Goal: Manage account settings

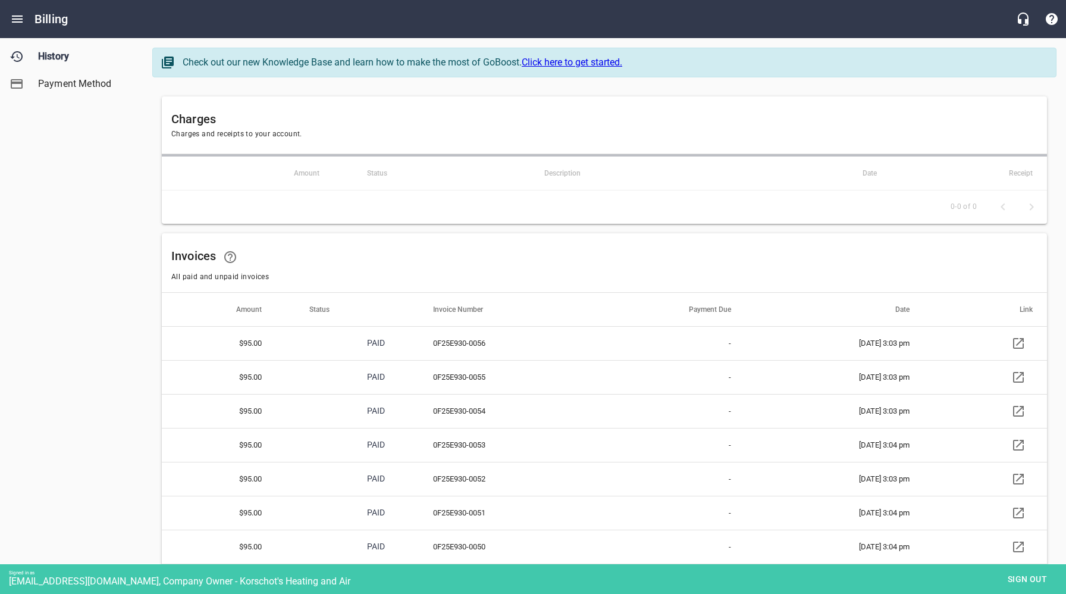
click at [83, 83] on span "Payment Method" at bounding box center [83, 84] width 90 height 14
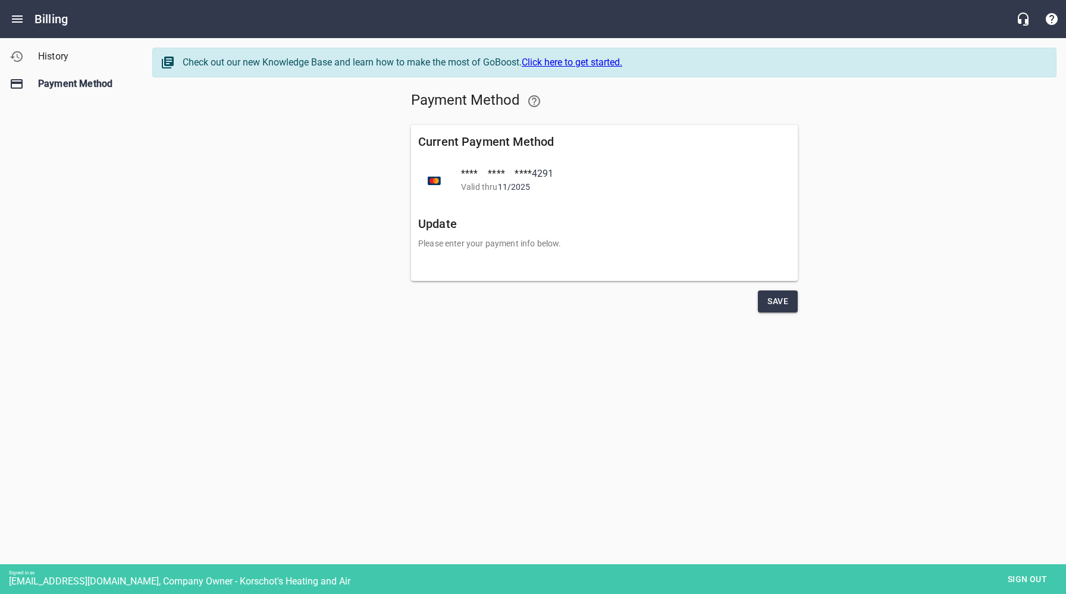
click at [321, 380] on html "Billing Payment Method History Payment Method Check out our new Knowledge Base …" at bounding box center [533, 190] width 1066 height 380
click at [243, 187] on div "Payment Method Current Payment Method **** **** **** 4291 Valid thru 11 / 2025 …" at bounding box center [604, 199] width 904 height 235
drag, startPoint x: 1015, startPoint y: 578, endPoint x: 990, endPoint y: 569, distance: 27.1
click at [1015, 578] on span "Sign out" at bounding box center [1027, 579] width 50 height 15
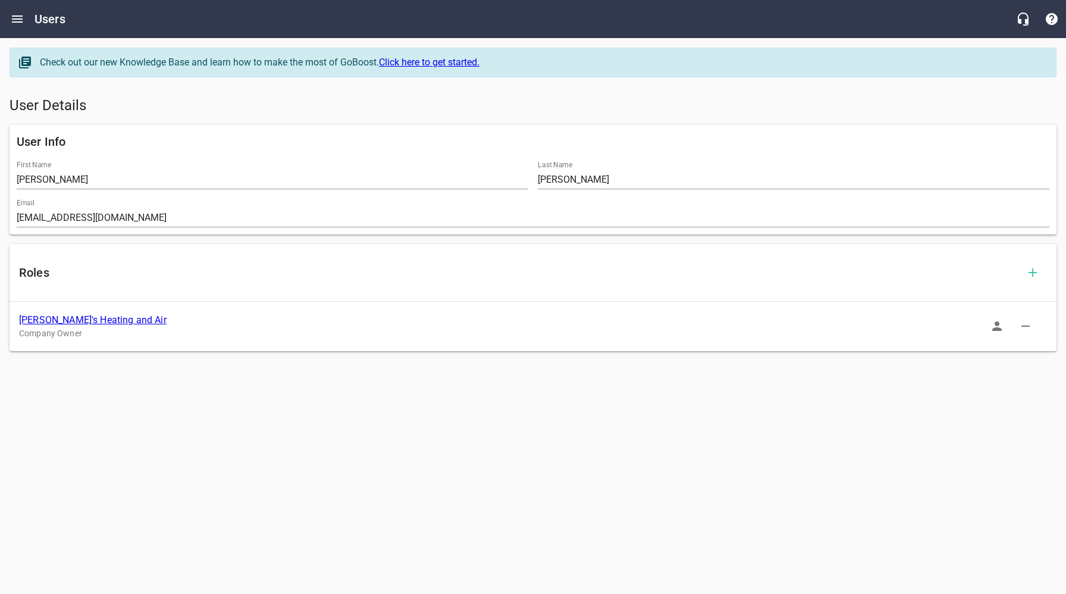
click at [105, 321] on link "[PERSON_NAME]'s Heating and Air" at bounding box center [92, 319] width 147 height 11
